Goal: Task Accomplishment & Management: Manage account settings

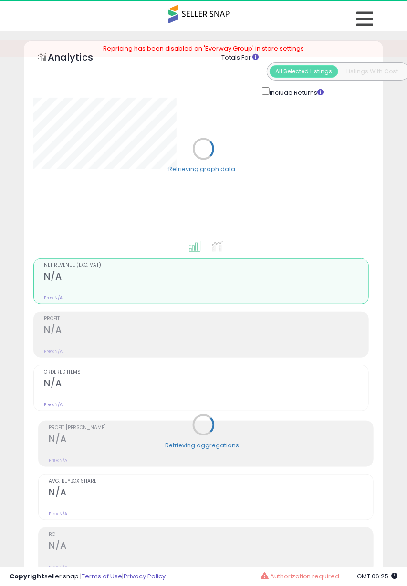
select select "**"
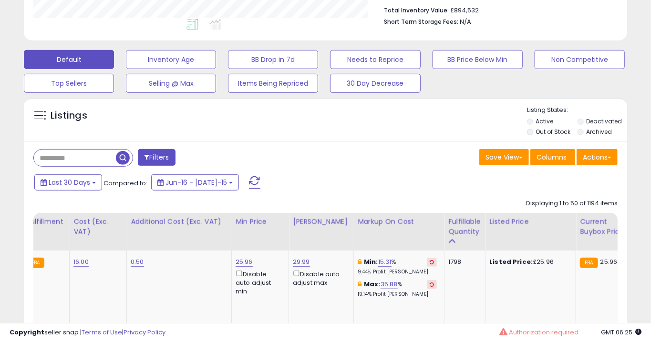
scroll to position [0, 269]
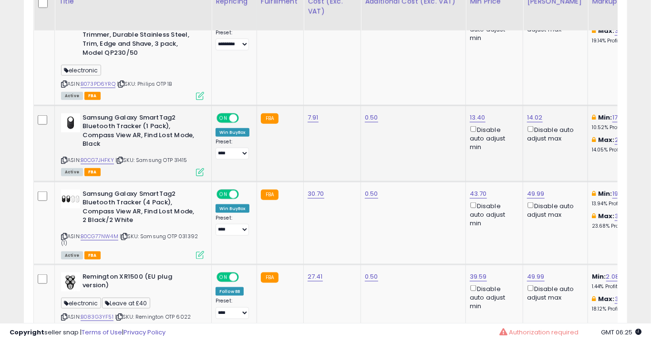
click at [197, 173] on icon at bounding box center [200, 172] width 8 height 8
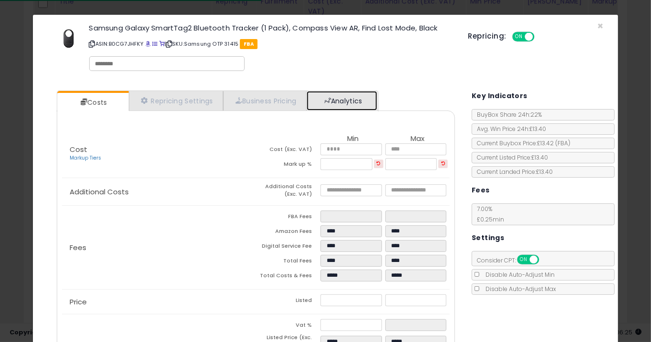
click at [349, 93] on link "Analytics" at bounding box center [341, 101] width 71 height 20
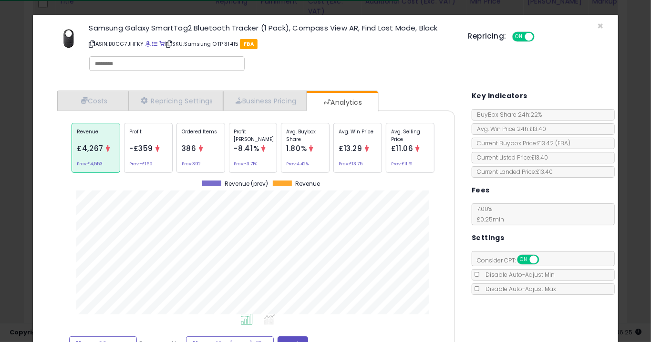
click at [204, 149] on icon at bounding box center [200, 148] width 7 height 7
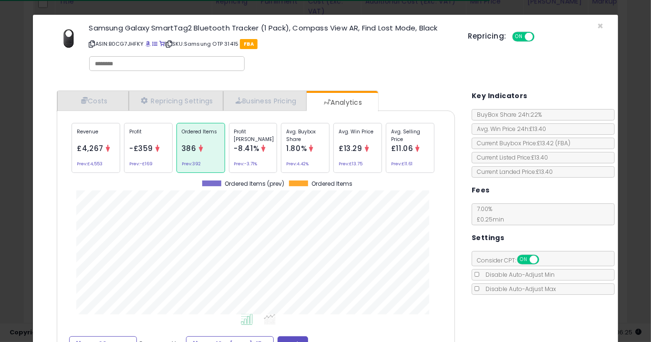
click at [406, 216] on div "× Close Samsung Galaxy SmartTag2 Bluetooth Tracker (1 Pack), Compass View AR, F…" at bounding box center [325, 171] width 651 height 342
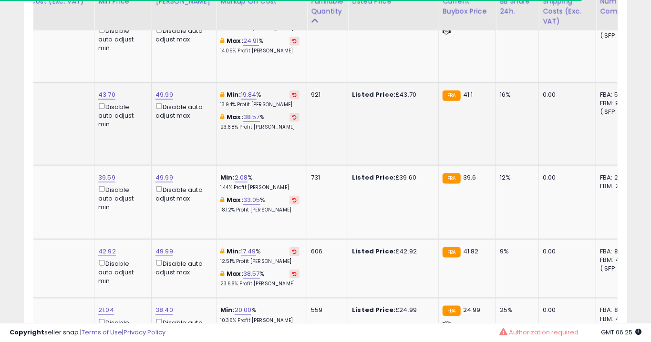
click at [81, 141] on td "0.50" at bounding box center [42, 123] width 105 height 83
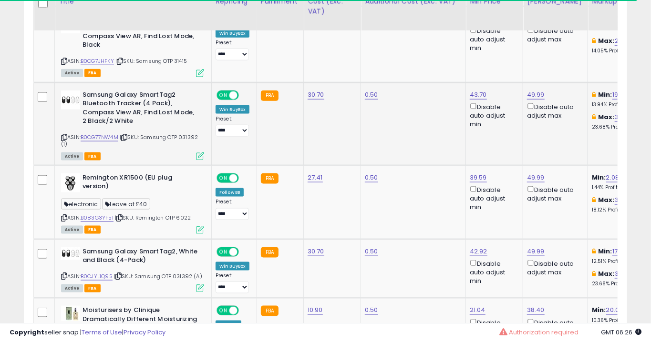
click at [196, 158] on icon at bounding box center [200, 156] width 8 height 8
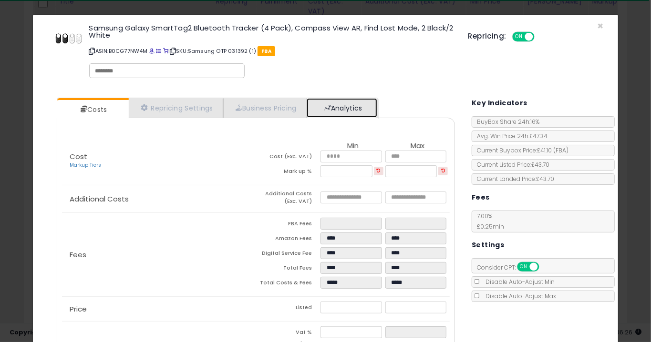
click at [331, 109] on span at bounding box center [327, 107] width 7 height 7
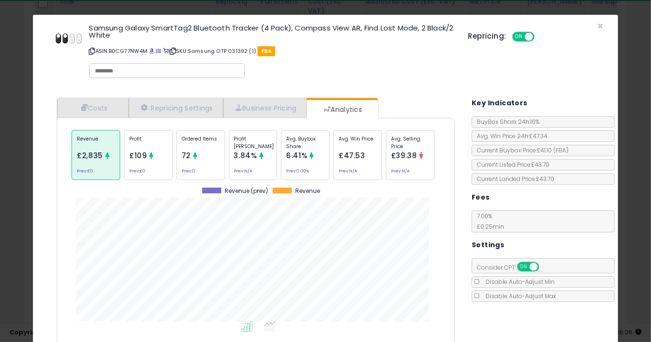
click at [198, 157] on icon at bounding box center [195, 155] width 7 height 7
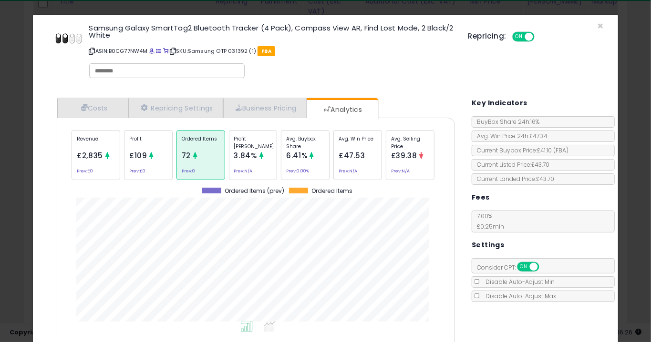
click at [406, 210] on div "× Close Samsung Galaxy SmartTag2 Bluetooth Tracker (4 Pack), Compass View AR, F…" at bounding box center [325, 171] width 651 height 342
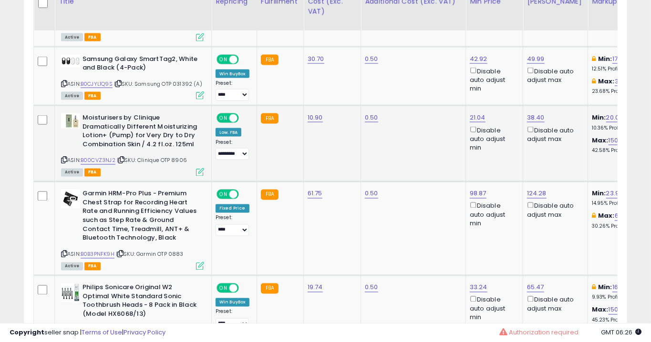
click at [201, 172] on icon at bounding box center [200, 172] width 8 height 8
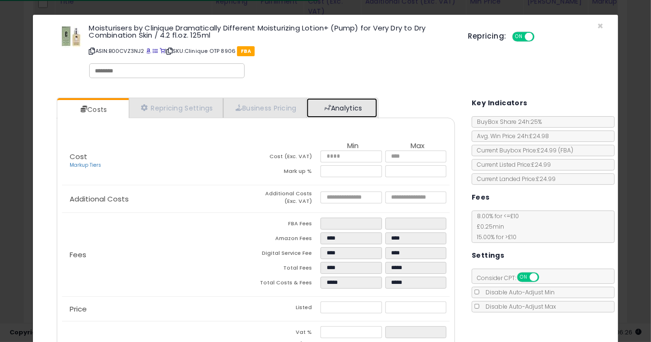
click at [341, 104] on link "Analytics" at bounding box center [341, 108] width 71 height 20
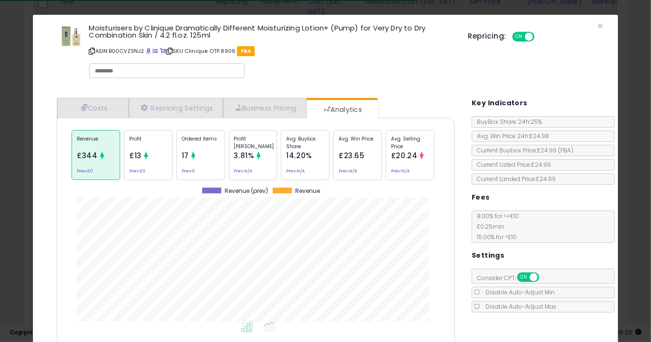
click at [196, 153] on icon at bounding box center [193, 155] width 7 height 7
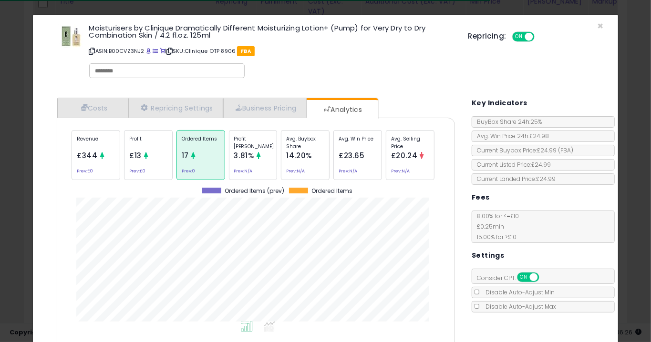
click at [406, 216] on div "× Close Moisturisers by Clinique Dramatically Different Moisturizing Lotion+ (P…" at bounding box center [325, 171] width 651 height 342
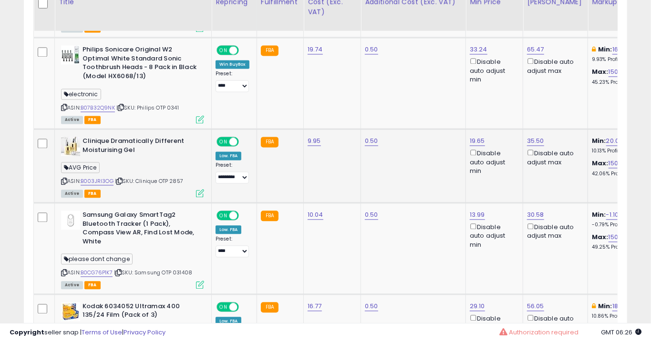
click at [199, 190] on icon at bounding box center [200, 193] width 8 height 8
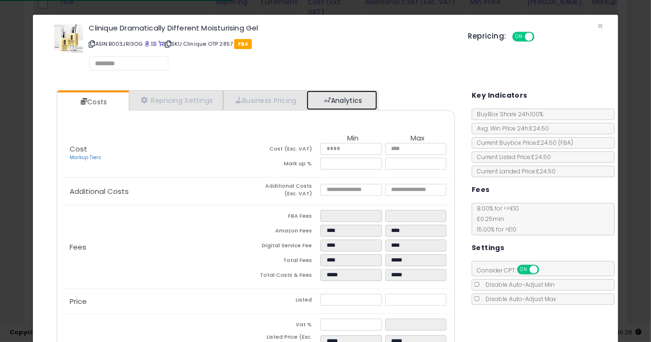
click at [329, 100] on span at bounding box center [327, 100] width 7 height 7
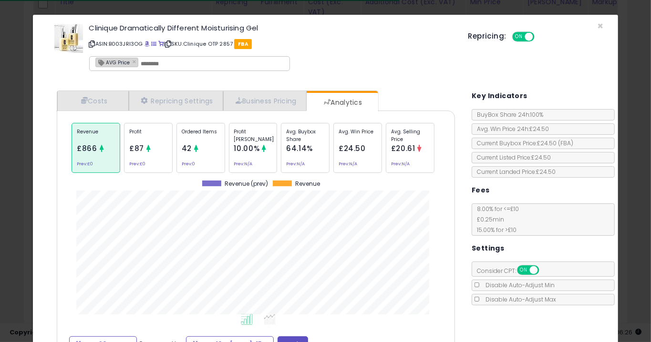
click at [281, 151] on div "Ordered Items 42 Prev: 0" at bounding box center [305, 148] width 49 height 50
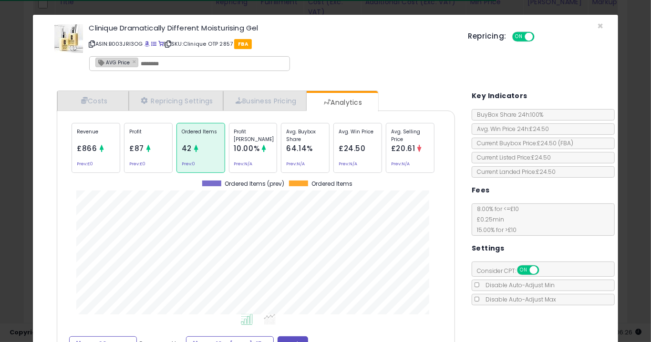
click at [406, 206] on div "× Close Clinique Dramatically Different Moisturising Gel ASIN: B003JRI3OG | SKU…" at bounding box center [325, 171] width 651 height 342
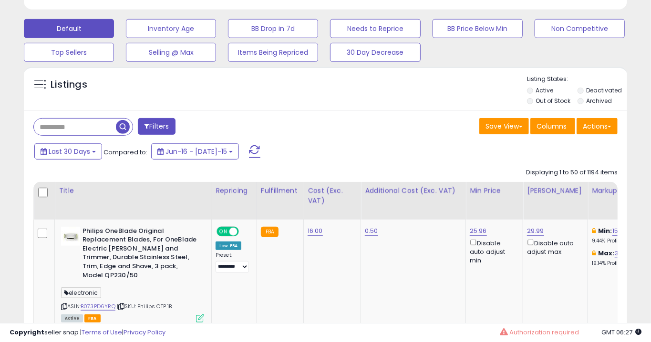
click at [80, 135] on input "text" at bounding box center [75, 127] width 82 height 17
click at [142, 128] on input "text" at bounding box center [103, 127] width 139 height 17
click at [139, 132] on input "text" at bounding box center [103, 127] width 139 height 17
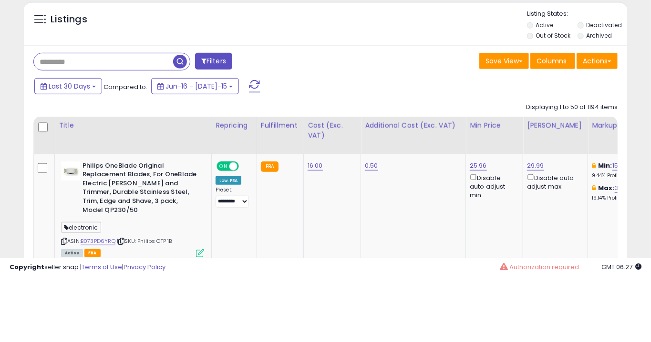
type input "*"
type input "***"
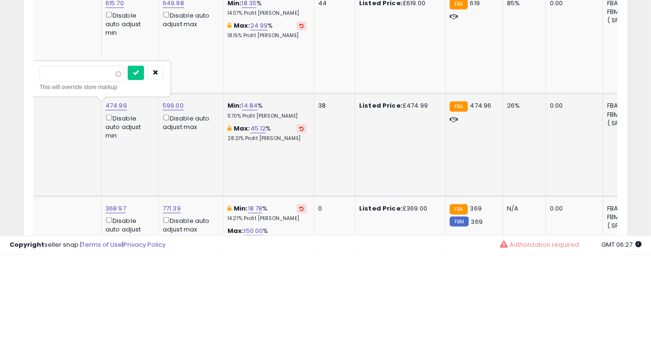
type input "******"
click button "submit" at bounding box center [136, 160] width 16 height 14
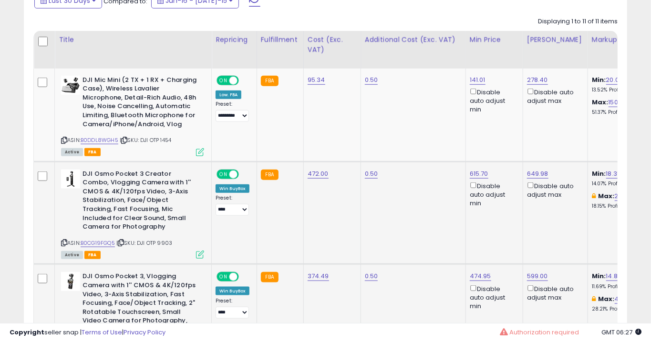
click at [196, 259] on icon at bounding box center [200, 255] width 8 height 8
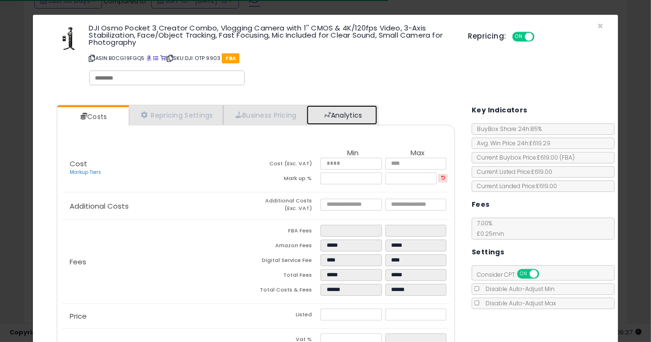
click at [336, 115] on link "Analytics" at bounding box center [341, 115] width 71 height 20
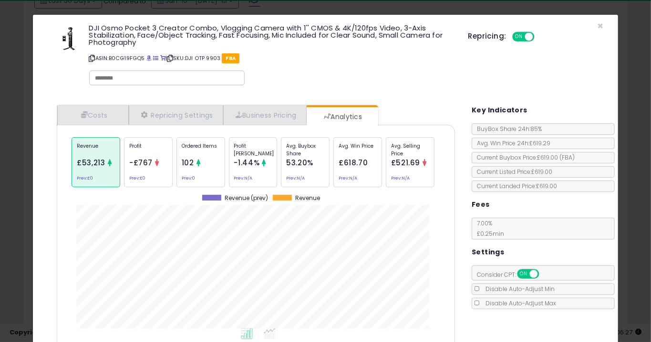
click at [191, 177] on small "Prev: 0" at bounding box center [188, 178] width 13 height 3
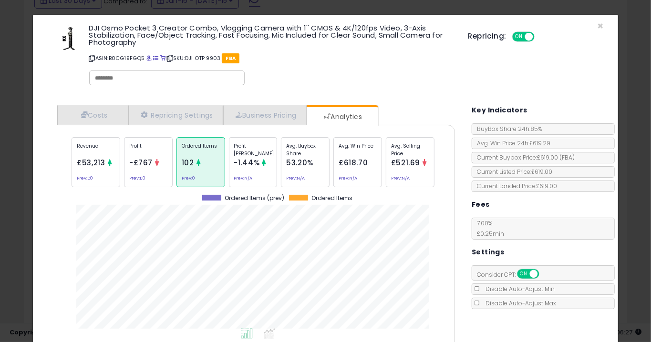
click at [23, 154] on div "× Close DJI Osmo Pocket 3 Creator Combo, Vlogging Camera with 1'' CMOS & 4K/120…" at bounding box center [325, 171] width 651 height 342
